Goal: Task Accomplishment & Management: Use online tool/utility

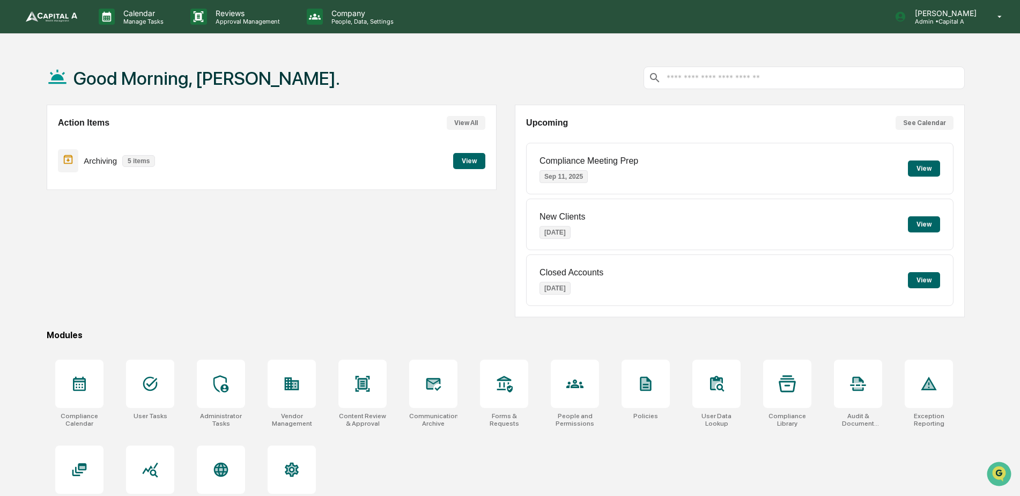
click at [456, 160] on button "View" at bounding box center [469, 161] width 32 height 16
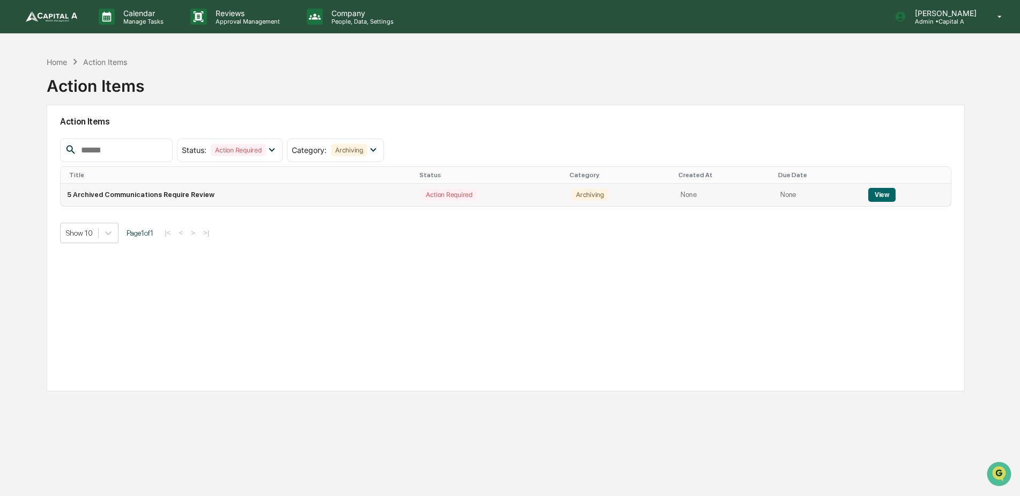
click at [97, 190] on td "5 Archived Communications Require Review" at bounding box center [238, 194] width 354 height 23
click at [873, 188] on button "View" at bounding box center [881, 195] width 27 height 14
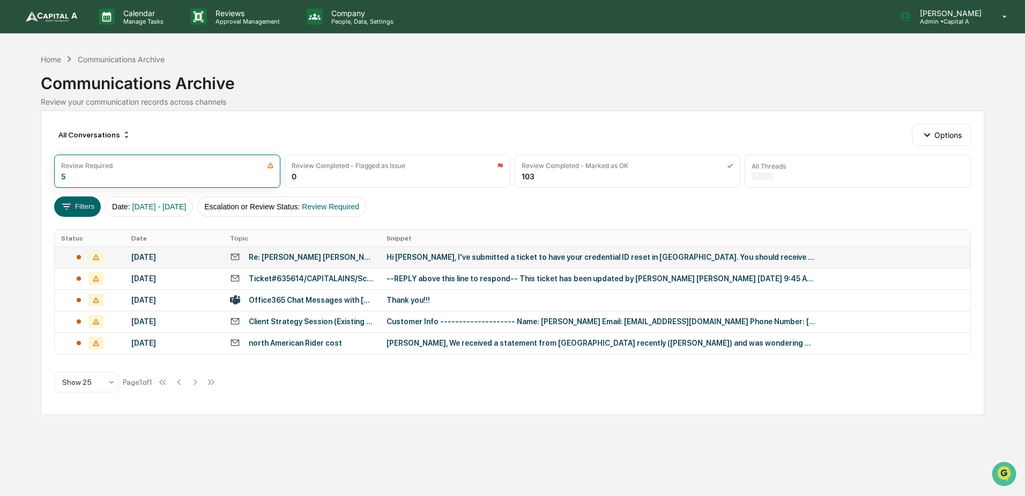
click at [175, 257] on div "[DATE]" at bounding box center [174, 257] width 86 height 9
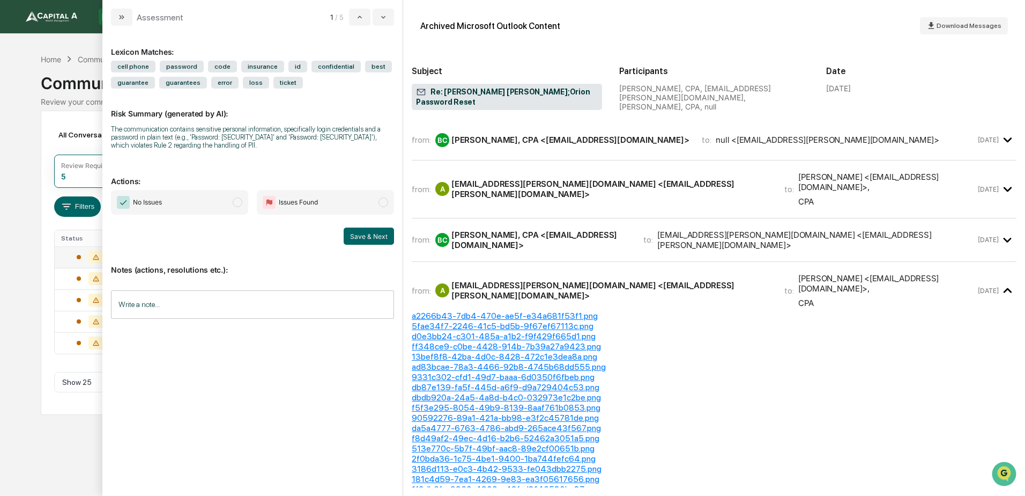
click at [181, 204] on span "No Issues" at bounding box center [179, 202] width 137 height 25
click at [378, 234] on button "Save & Next" at bounding box center [369, 235] width 50 height 17
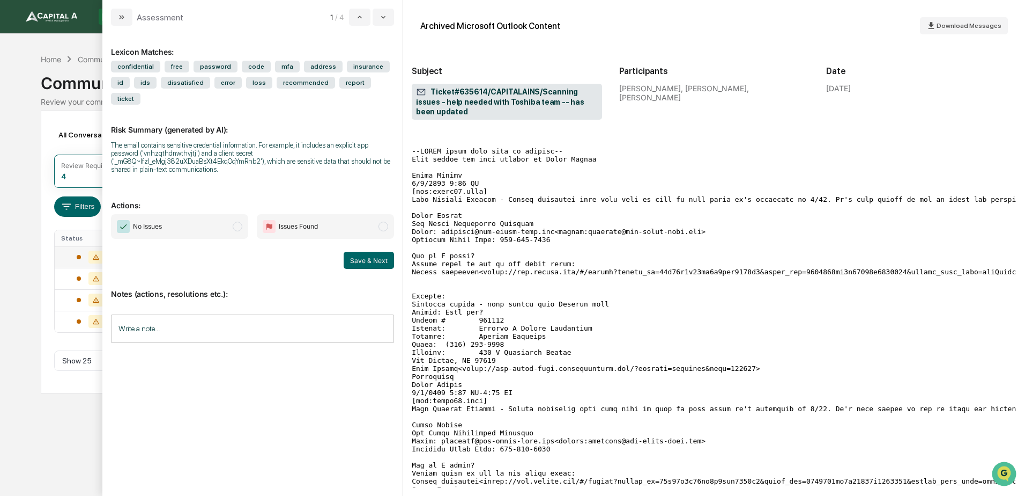
scroll to position [215, 0]
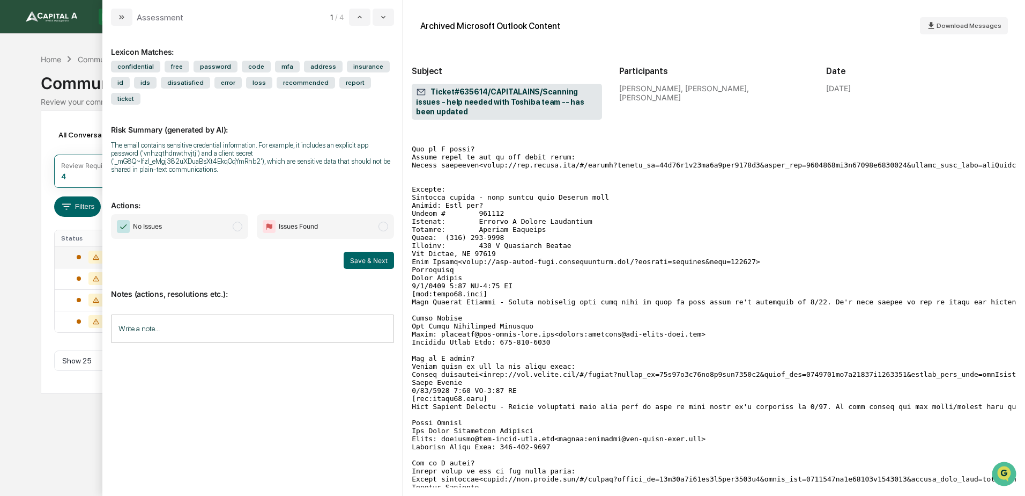
click at [155, 214] on span "No Issues" at bounding box center [179, 226] width 137 height 25
click at [364, 252] on button "Save & Next" at bounding box center [369, 260] width 50 height 17
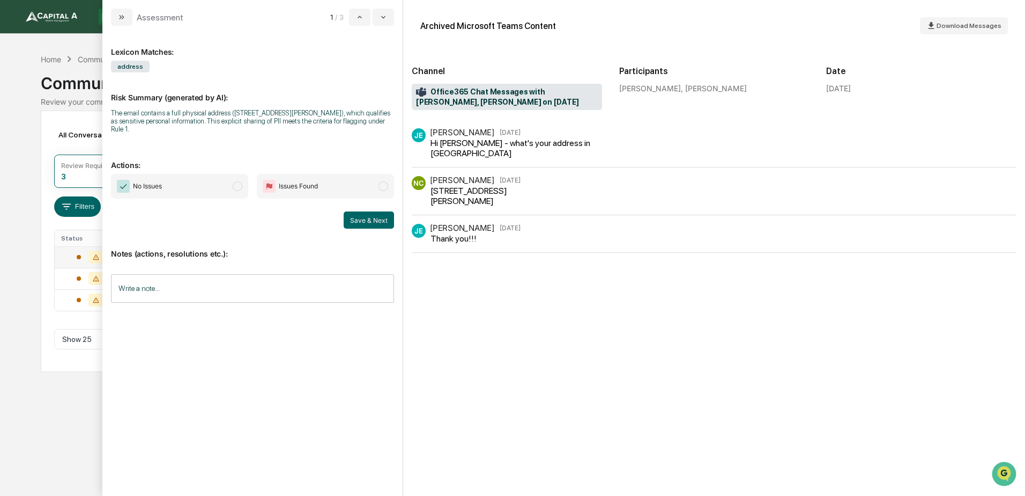
click at [182, 184] on span "No Issues" at bounding box center [179, 186] width 137 height 25
click at [376, 220] on button "Save & Next" at bounding box center [369, 219] width 50 height 17
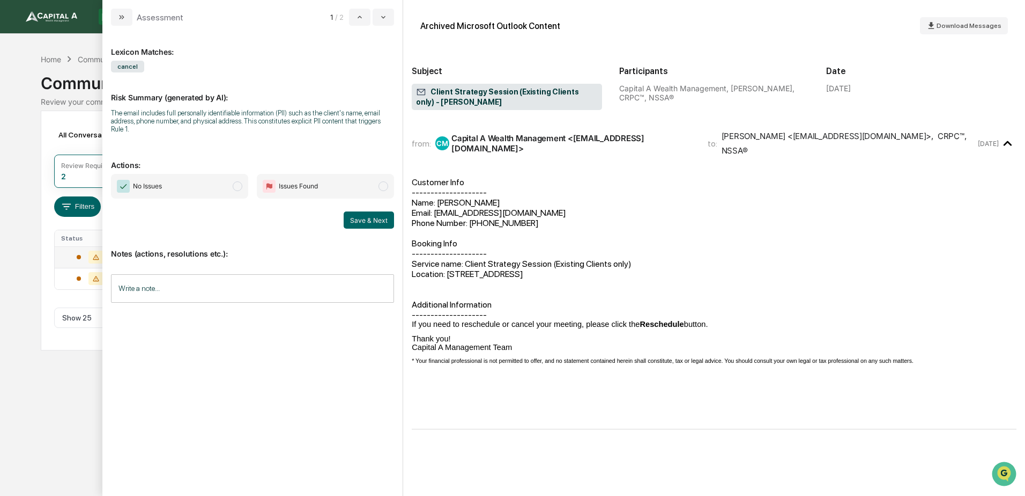
click at [193, 187] on span "No Issues" at bounding box center [179, 186] width 137 height 25
click at [379, 221] on button "Save & Next" at bounding box center [369, 219] width 50 height 17
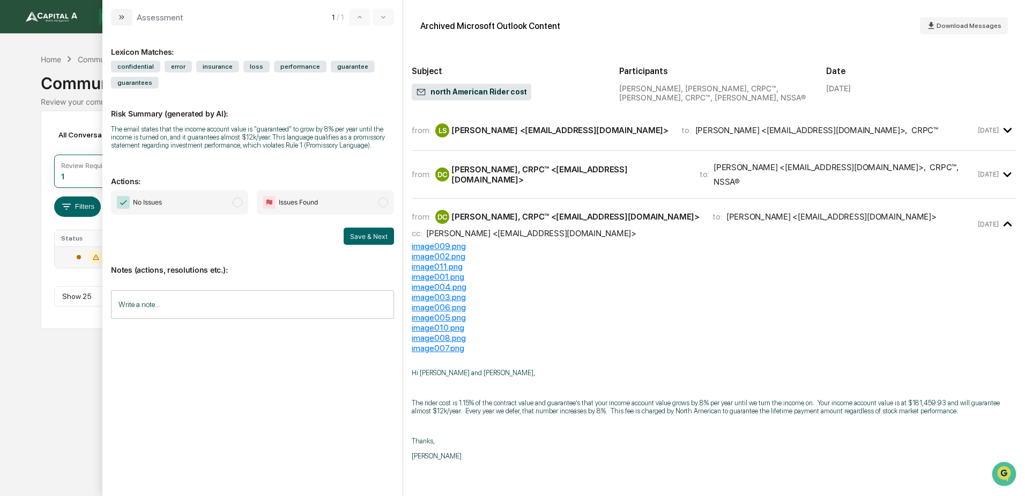
click at [162, 205] on span "No Issues" at bounding box center [147, 202] width 29 height 11
click at [384, 236] on button "Save & Next" at bounding box center [369, 235] width 50 height 17
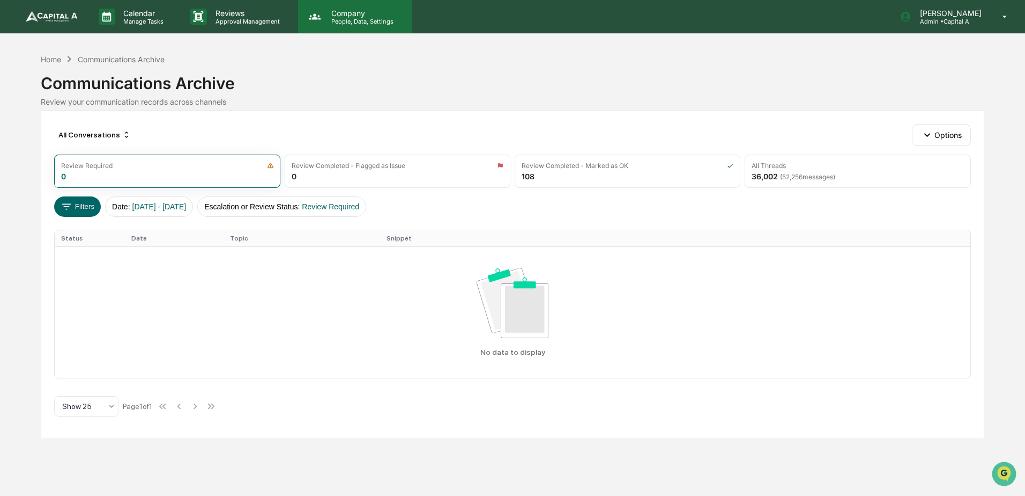
click at [367, 22] on p "People, Data, Settings" at bounding box center [361, 22] width 76 height 8
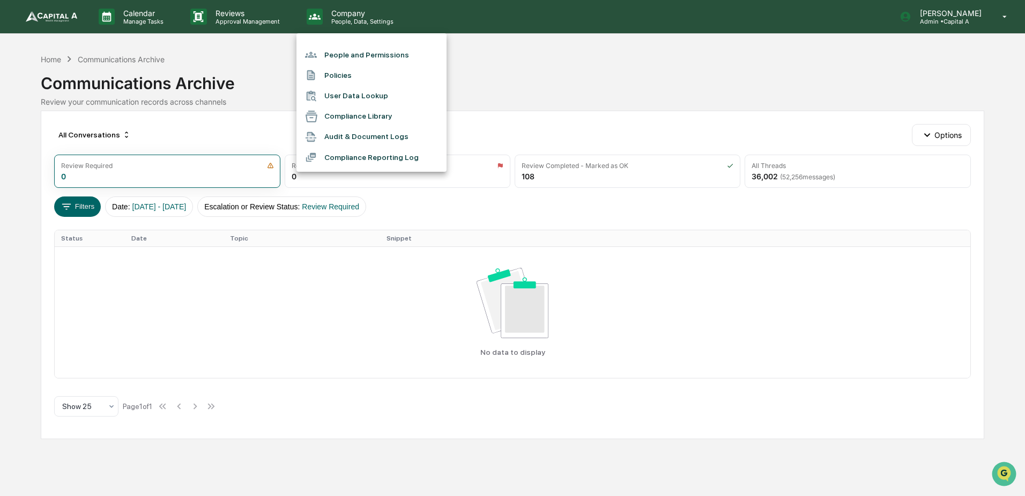
click at [264, 22] on div at bounding box center [512, 248] width 1025 height 496
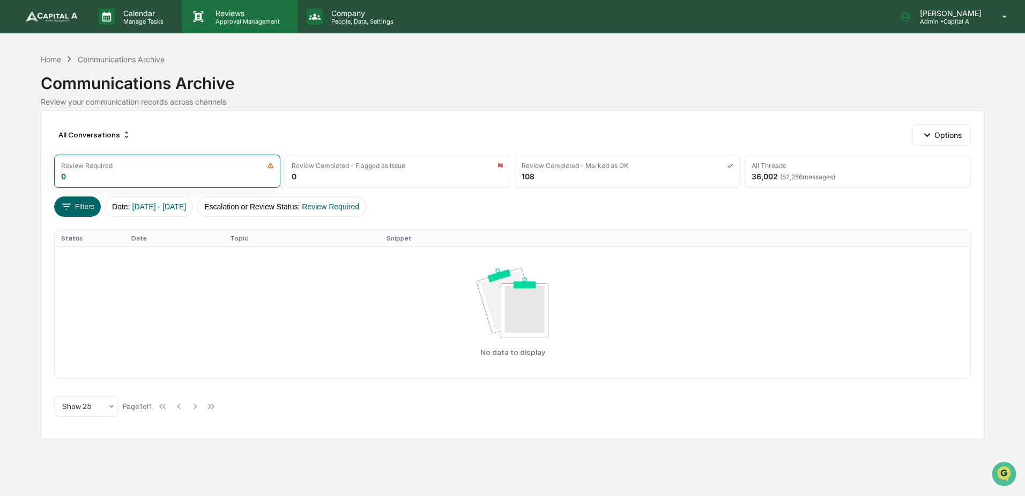
click at [242, 20] on p "Approval Management" at bounding box center [246, 22] width 78 height 8
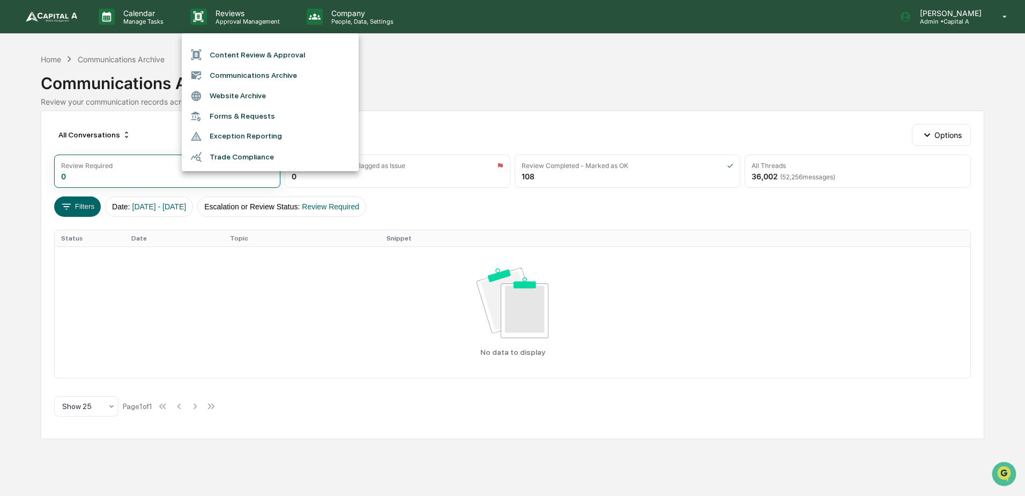
click at [149, 14] on div at bounding box center [512, 248] width 1025 height 496
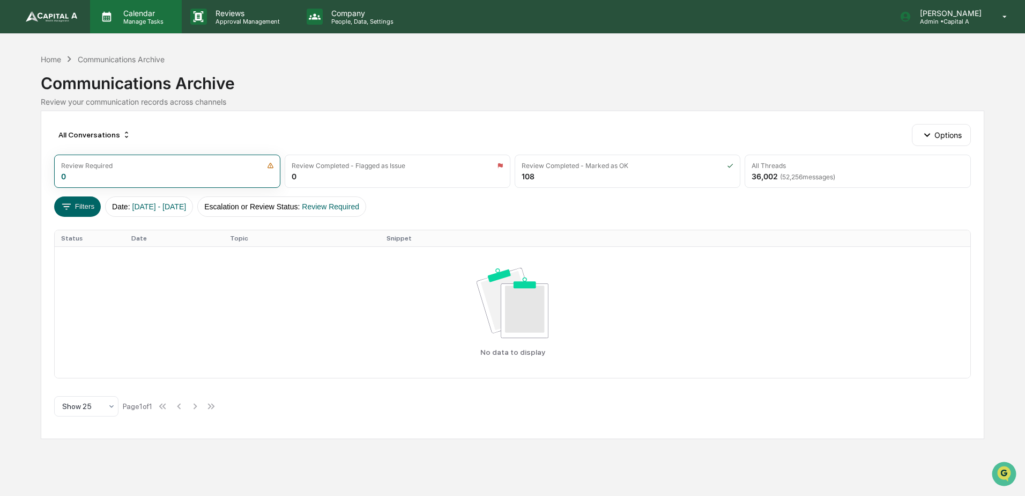
click at [126, 16] on p "Calendar" at bounding box center [142, 13] width 54 height 9
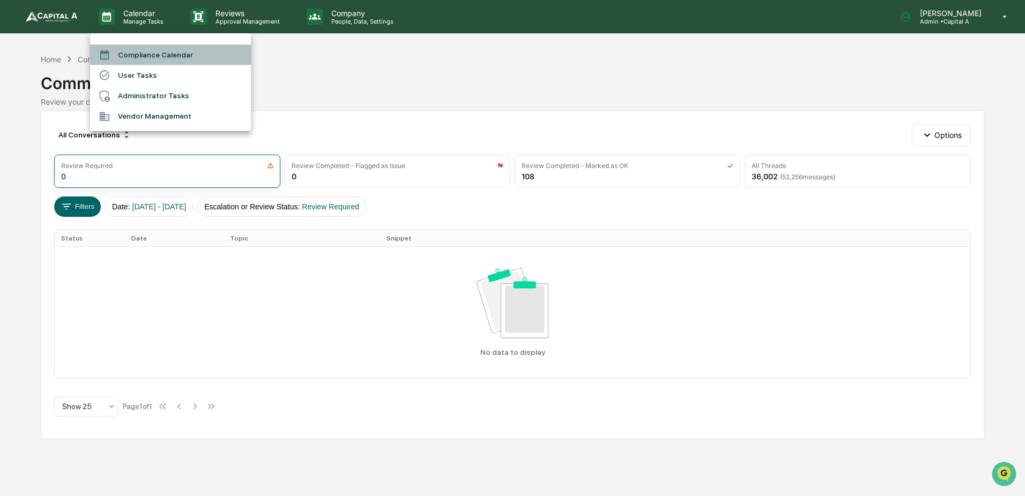
click at [158, 53] on li "Compliance Calendar" at bounding box center [170, 55] width 161 height 20
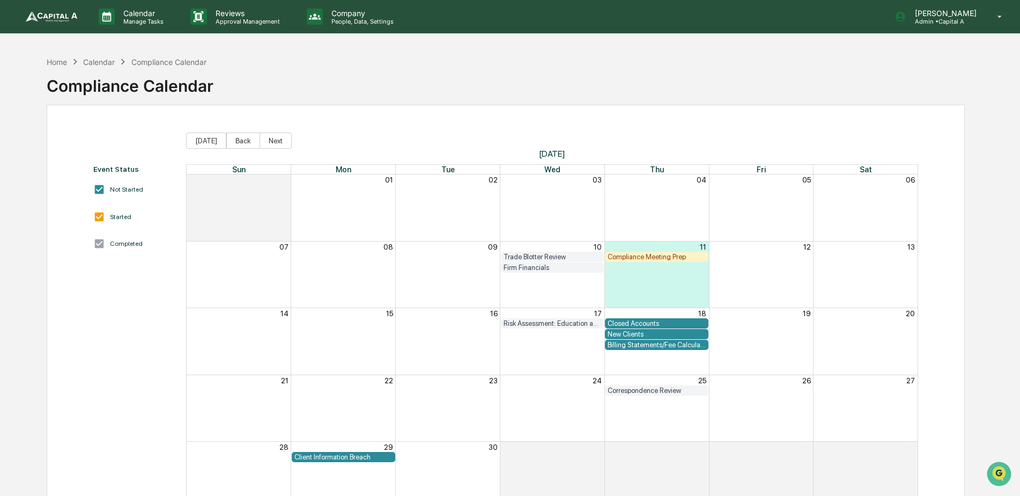
click at [49, 16] on img at bounding box center [51, 16] width 51 height 11
